Goal: Book appointment/travel/reservation

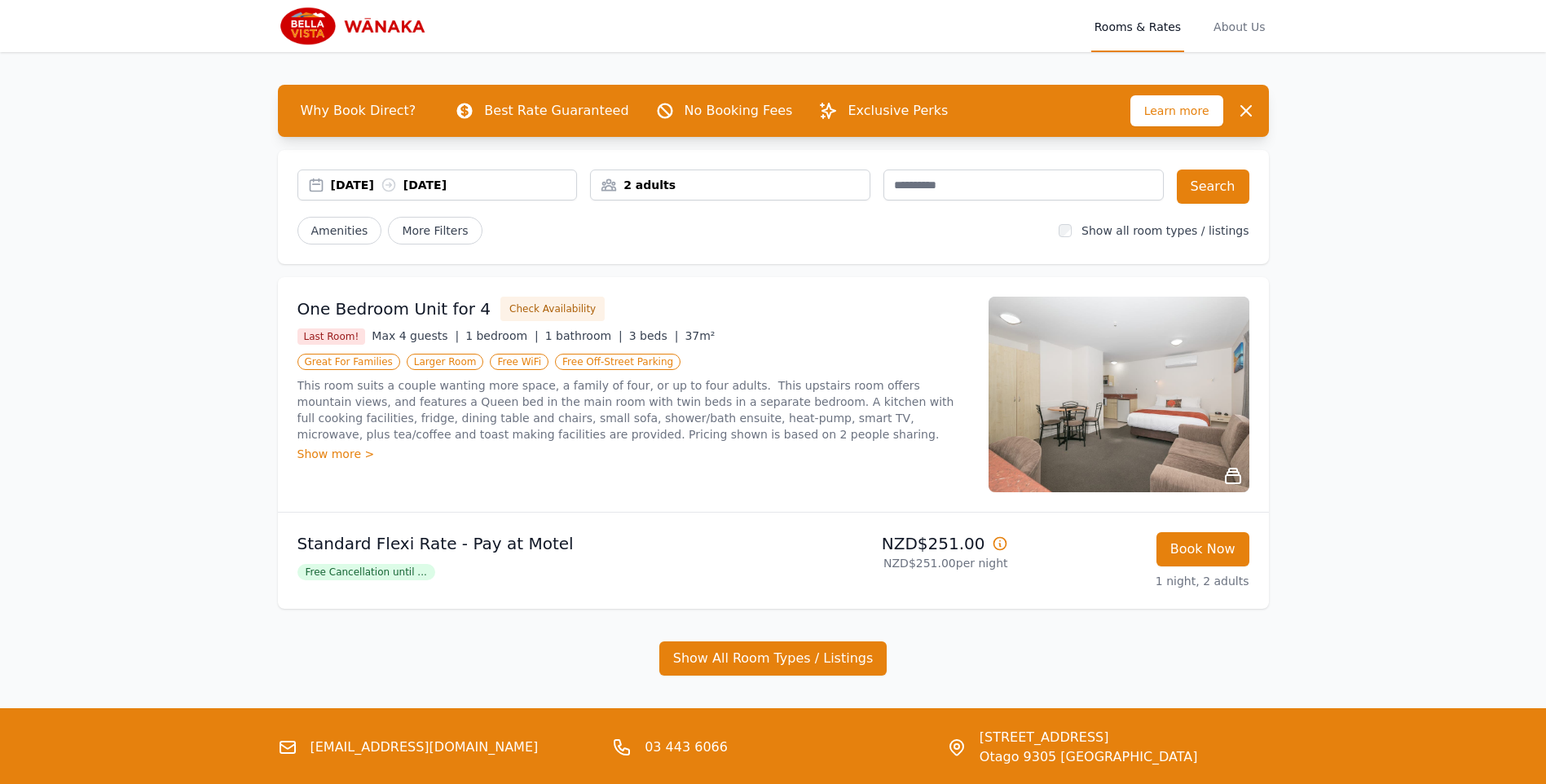
drag, startPoint x: 776, startPoint y: 189, endPoint x: 762, endPoint y: 199, distance: 17.2
click at [776, 189] on div "2 adults" at bounding box center [730, 185] width 279 height 16
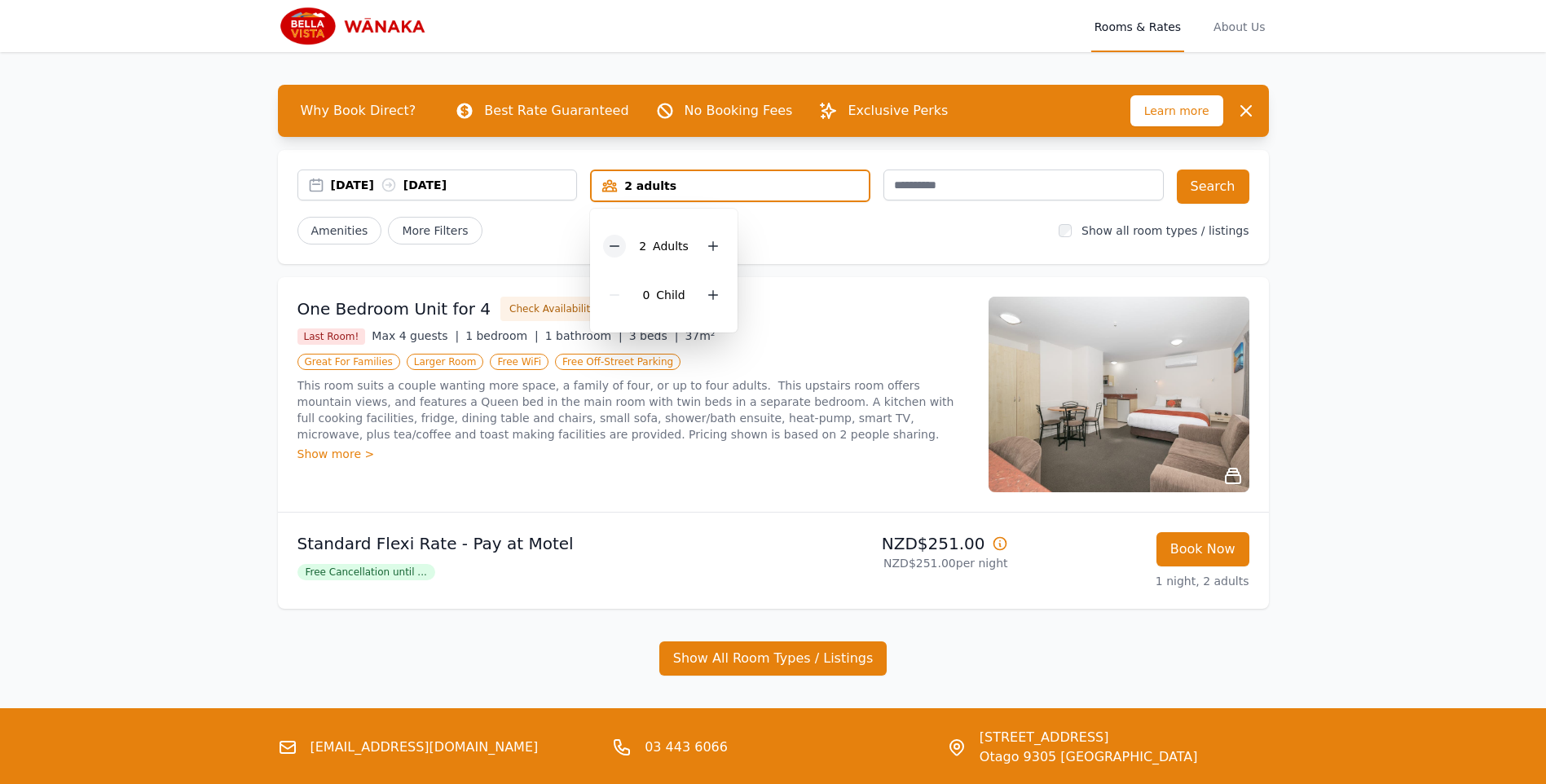
click at [613, 252] on icon at bounding box center [614, 246] width 13 height 13
click at [462, 191] on div "[DATE] [DATE]" at bounding box center [454, 185] width 246 height 16
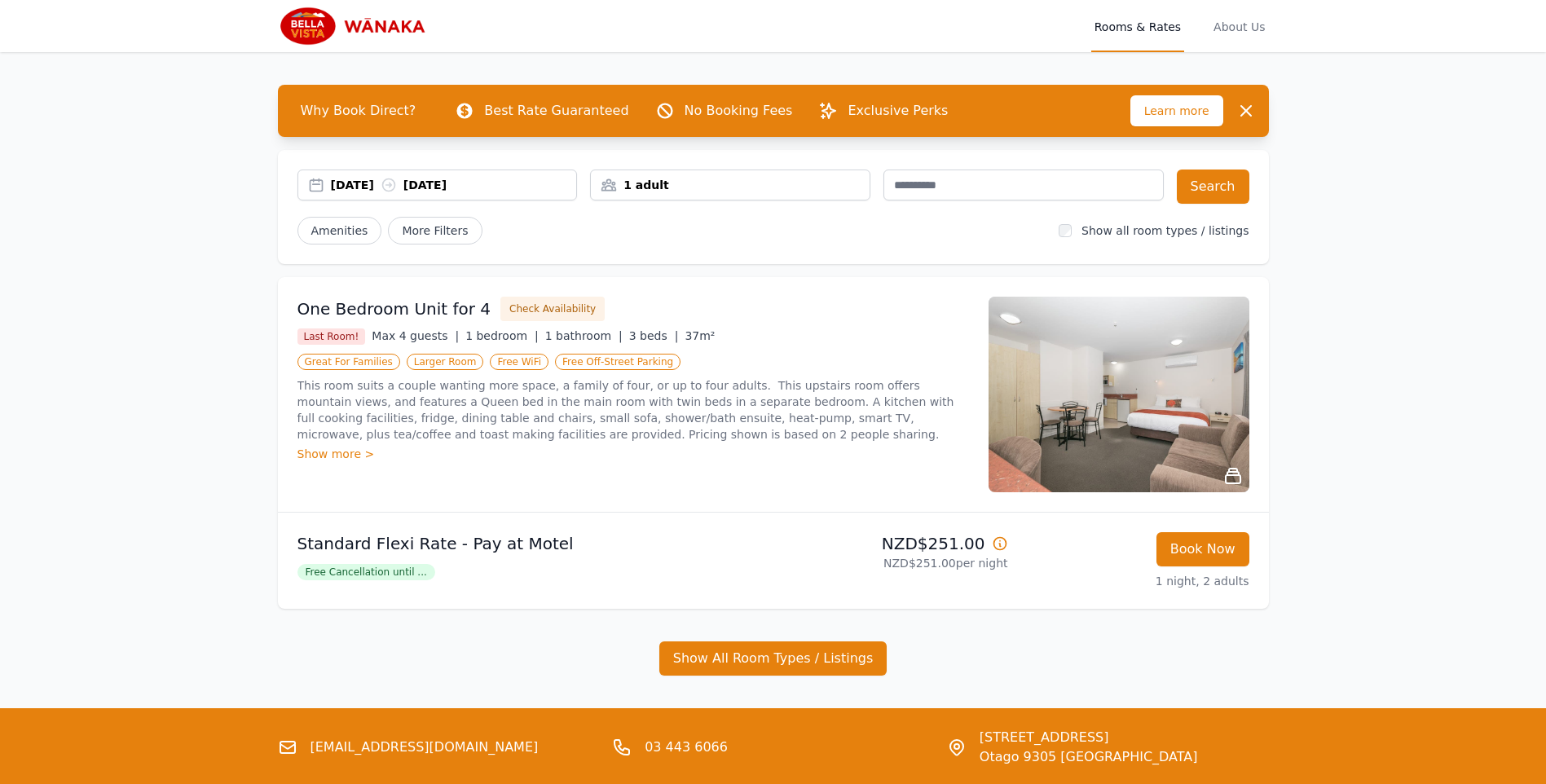
click at [450, 181] on div "[DATE] [DATE]" at bounding box center [454, 185] width 246 height 16
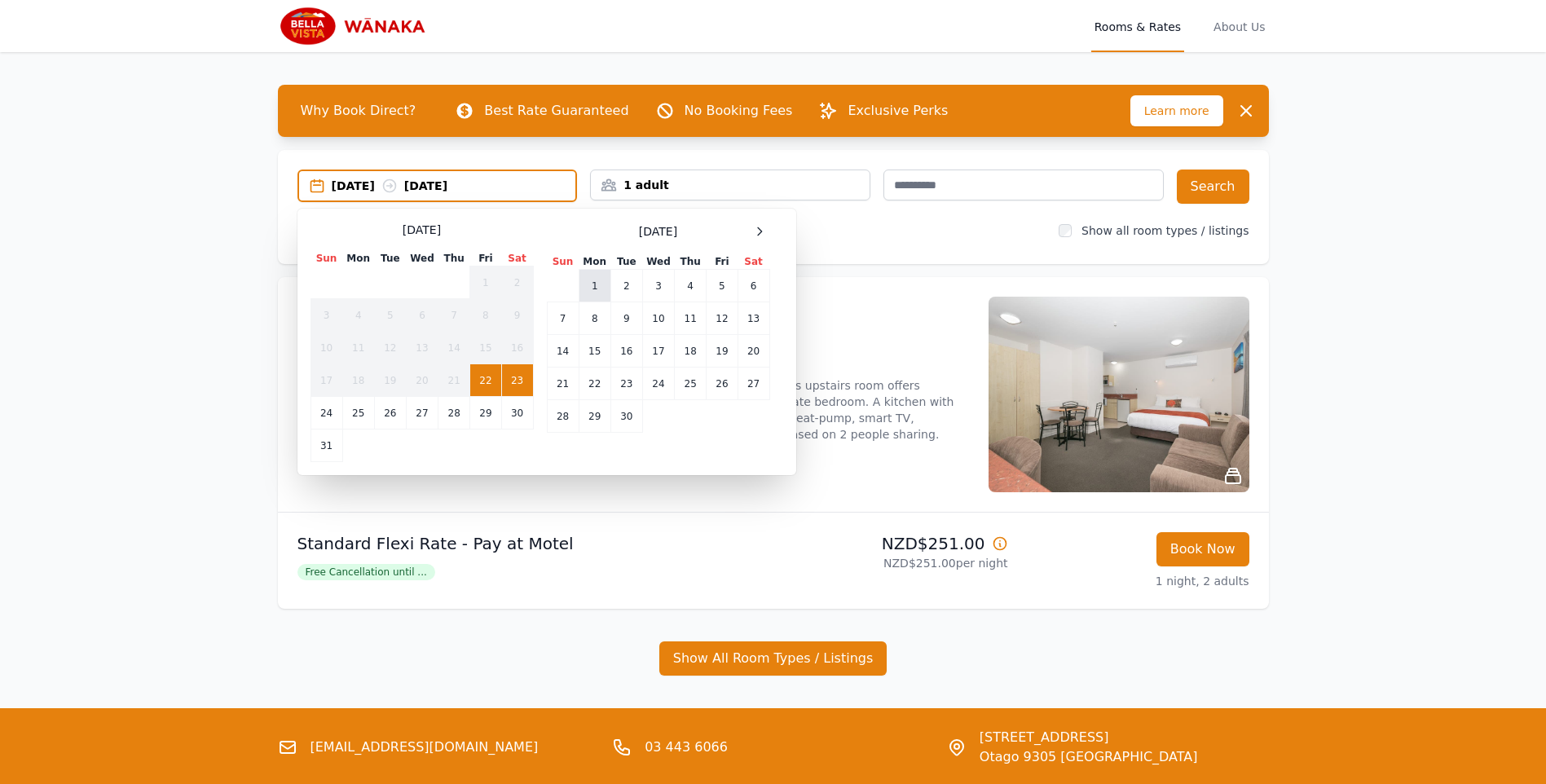
click at [601, 293] on td "1" at bounding box center [594, 286] width 32 height 33
click at [484, 375] on td "22" at bounding box center [486, 381] width 31 height 33
click at [595, 286] on td "1" at bounding box center [594, 286] width 32 height 33
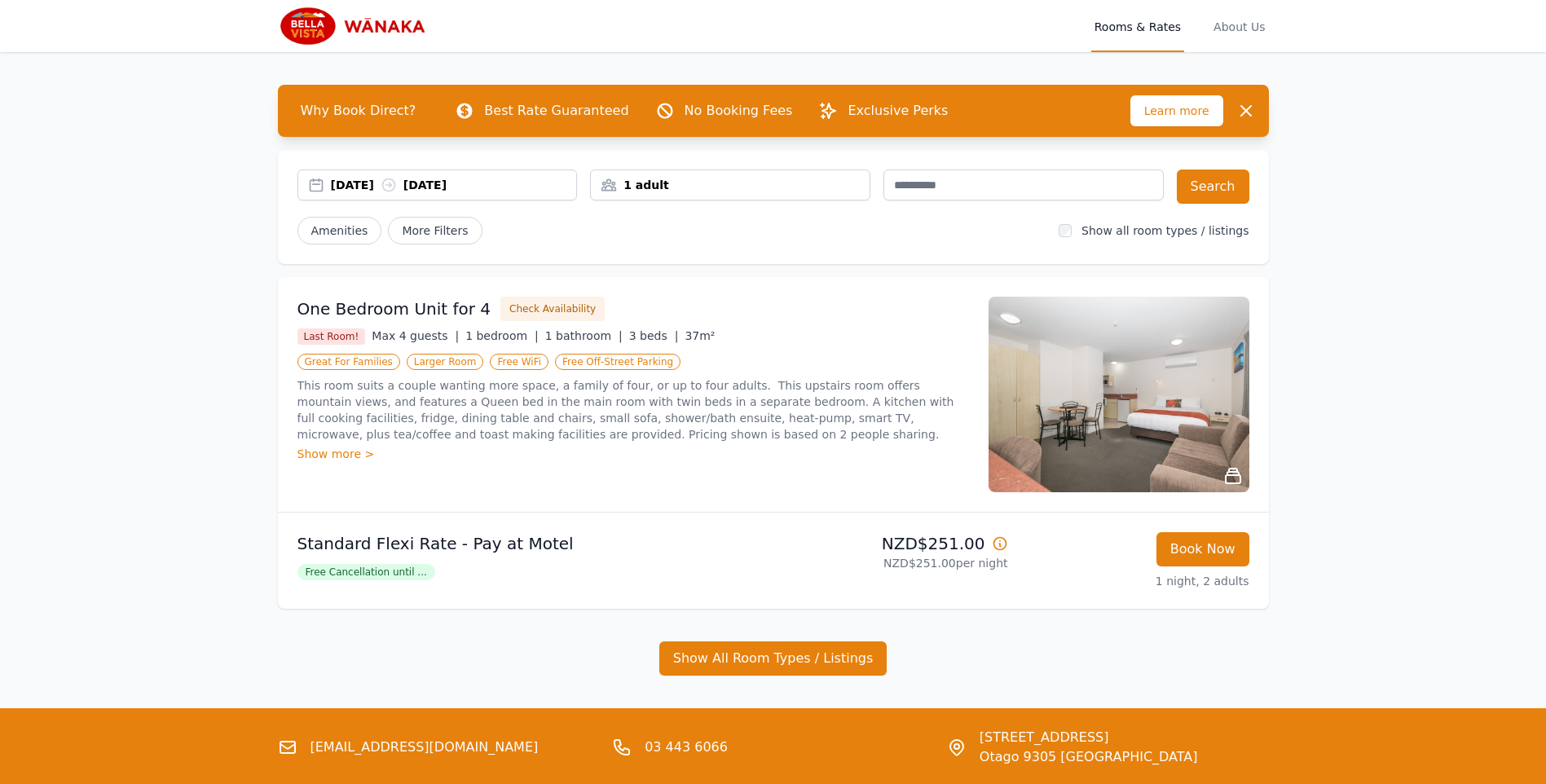
click at [535, 176] on div "[DATE] [DATE]" at bounding box center [438, 185] width 280 height 31
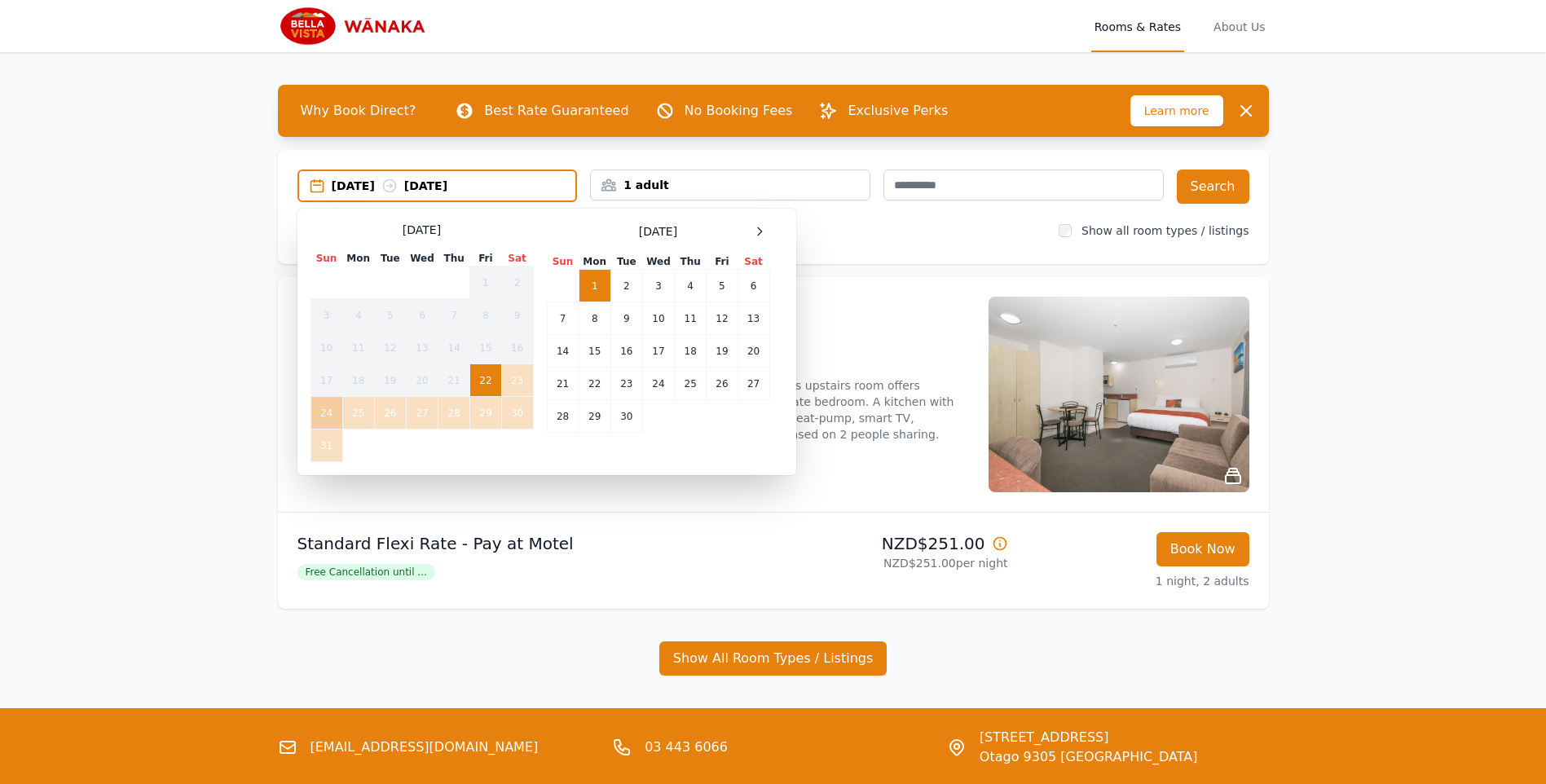
click at [321, 416] on td "24" at bounding box center [326, 413] width 32 height 33
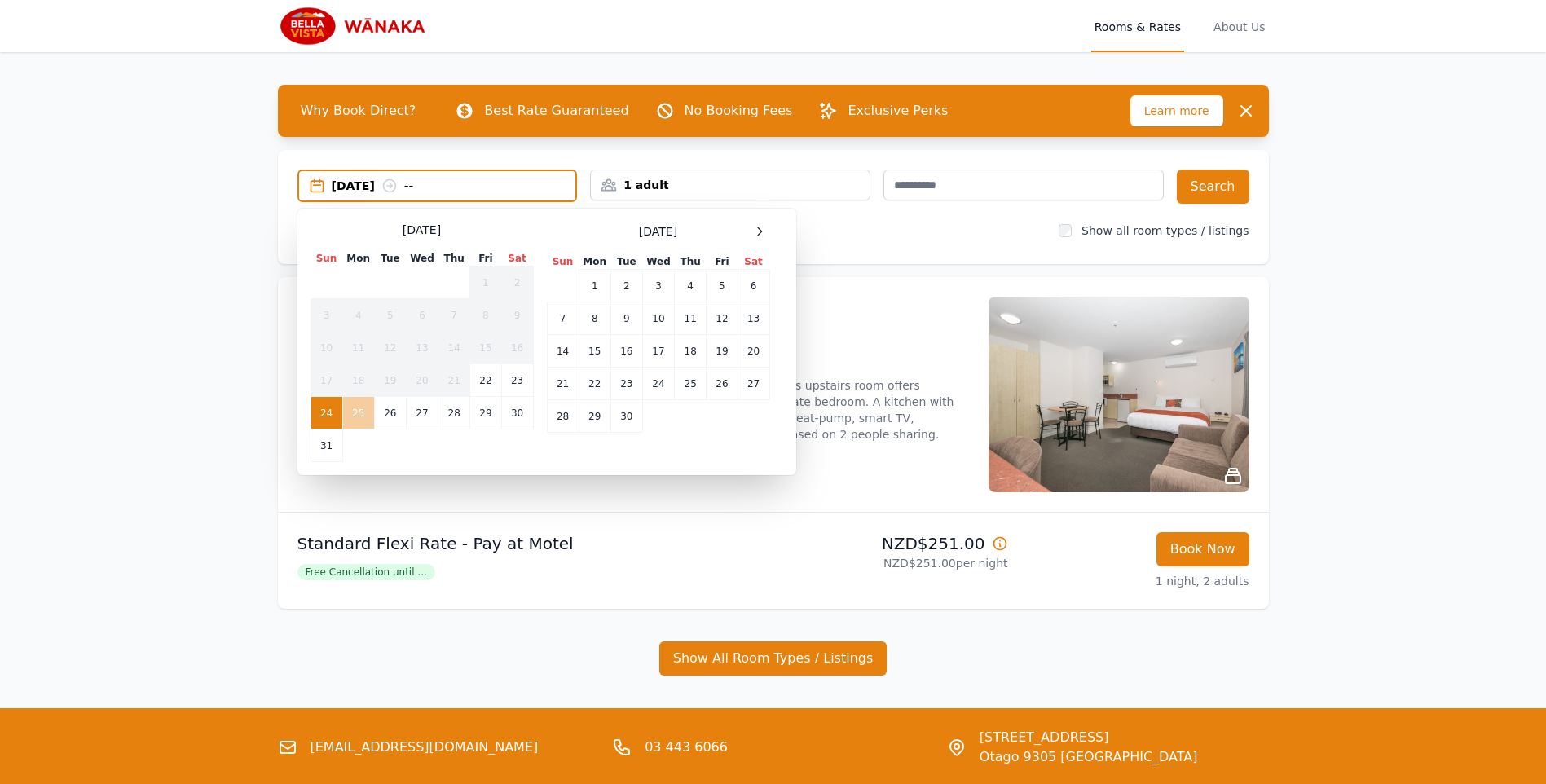
click at [352, 420] on td "25" at bounding box center [358, 413] width 32 height 33
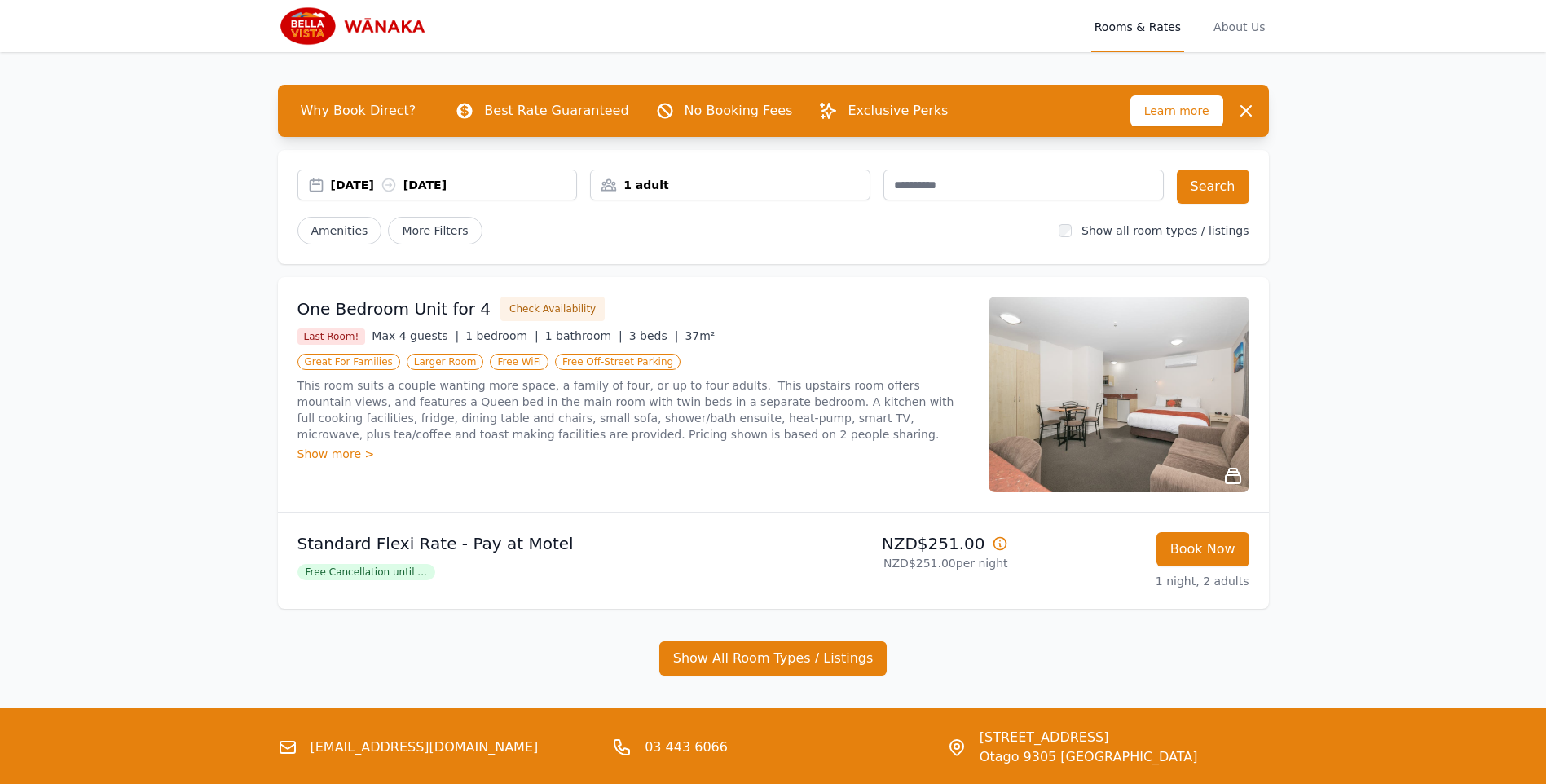
click at [470, 189] on div "[DATE] [DATE]" at bounding box center [454, 185] width 246 height 16
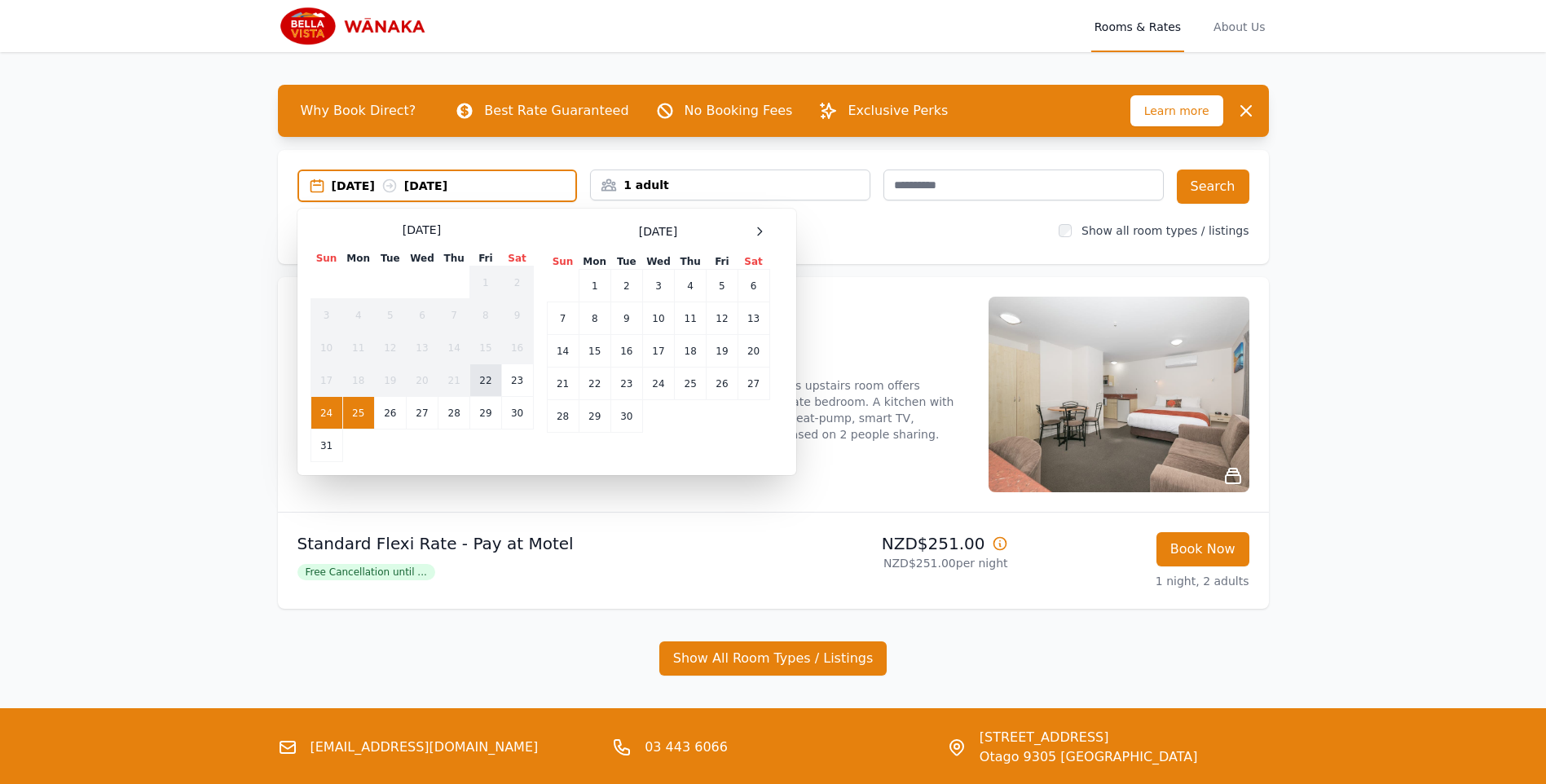
drag, startPoint x: 482, startPoint y: 385, endPoint x: 423, endPoint y: 403, distance: 61.7
click at [482, 384] on td "22" at bounding box center [486, 381] width 31 height 33
click at [367, 414] on td "25" at bounding box center [358, 413] width 32 height 33
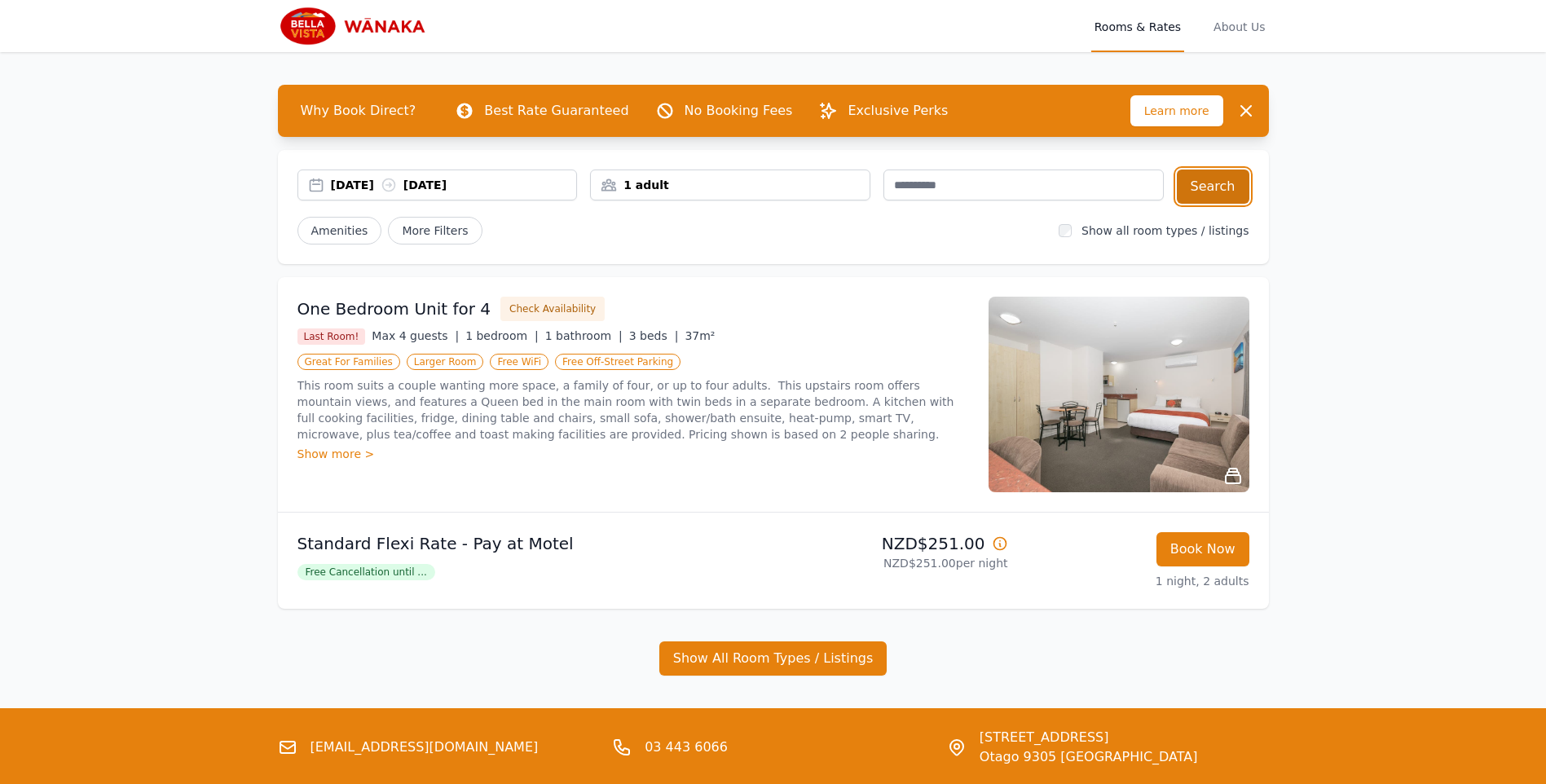
click at [1223, 190] on button "Search" at bounding box center [1213, 186] width 72 height 34
